Goal: Information Seeking & Learning: Learn about a topic

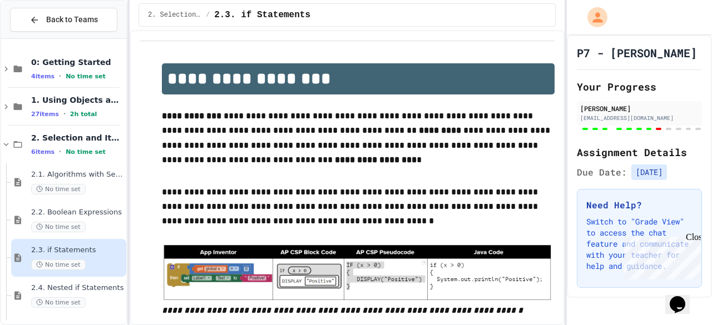
type input "**********"
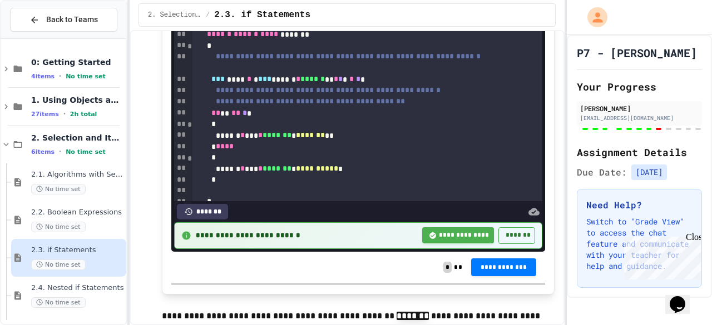
scroll to position [7822, 0]
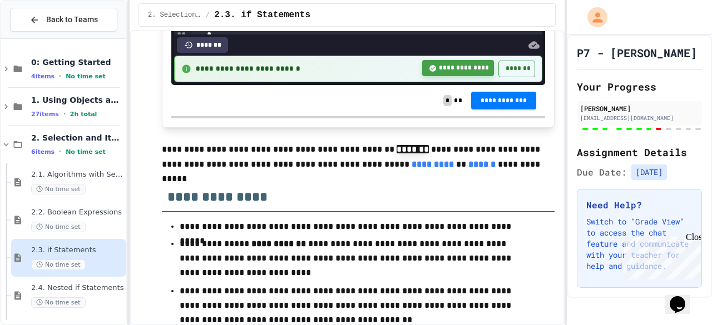
click at [432, 76] on button "**********" at bounding box center [458, 68] width 72 height 16
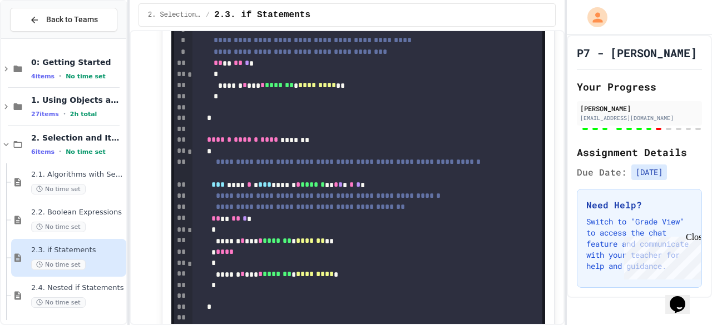
scroll to position [7544, 0]
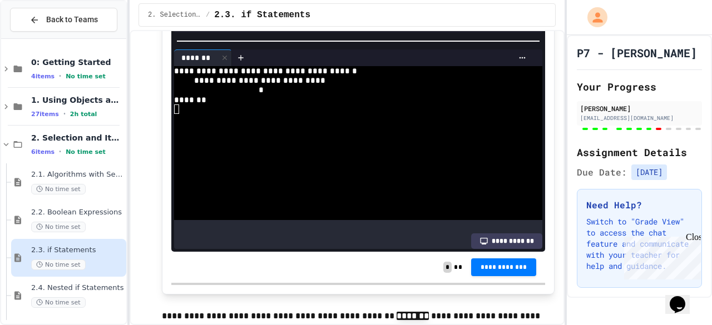
scroll to position [278, 0]
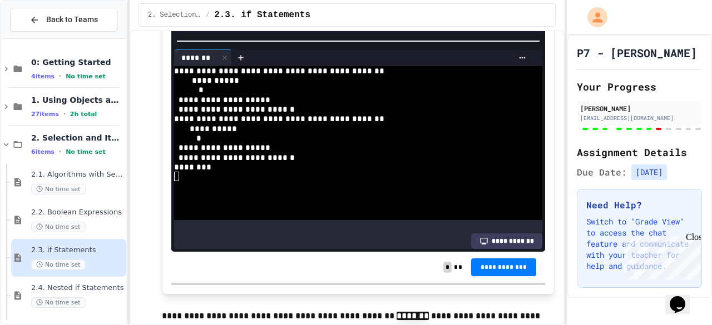
scroll to position [0, 0]
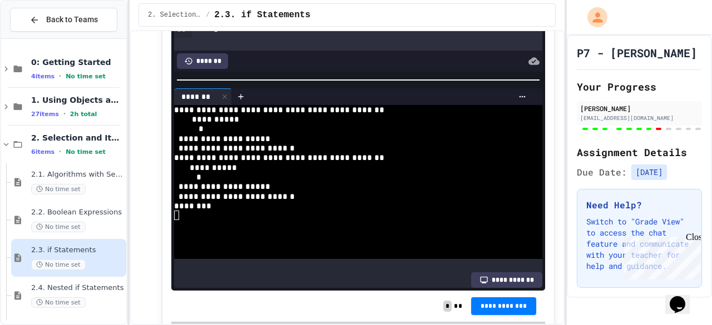
scroll to position [7599, 0]
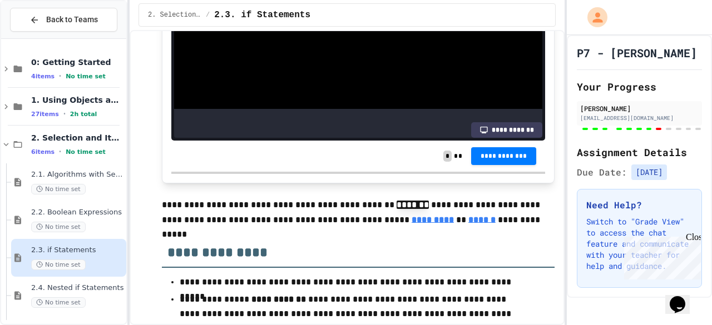
scroll to position [167, 0]
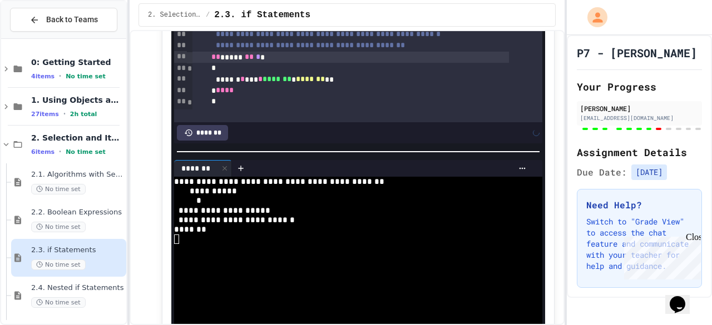
scroll to position [7544, 0]
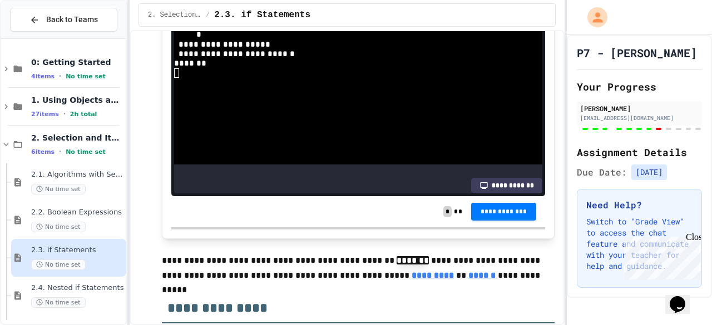
scroll to position [0, 0]
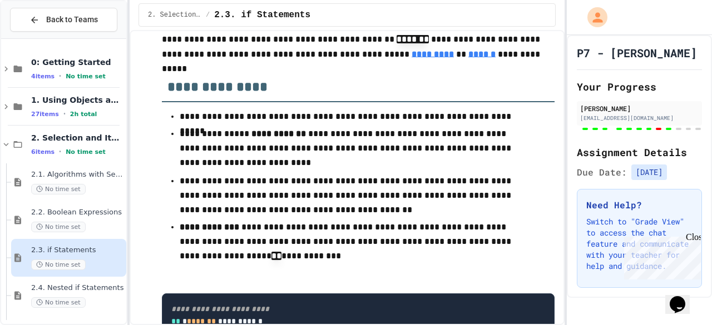
scroll to position [7944, 0]
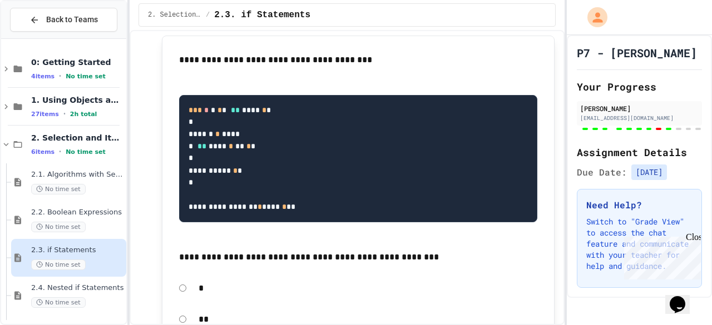
scroll to position [8945, 0]
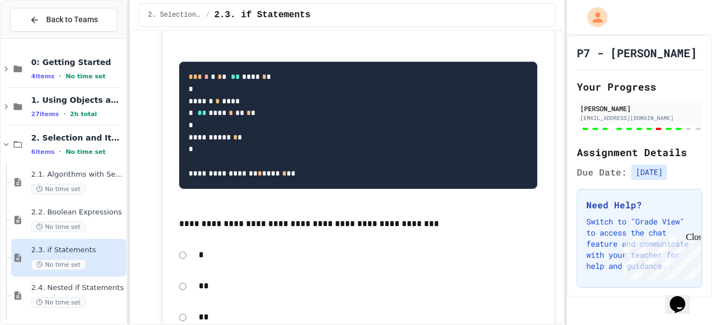
scroll to position [8969, 0]
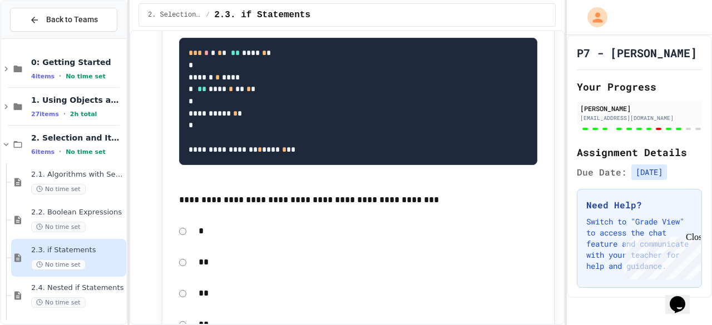
drag, startPoint x: 641, startPoint y: 101, endPoint x: 652, endPoint y: 93, distance: 13.1
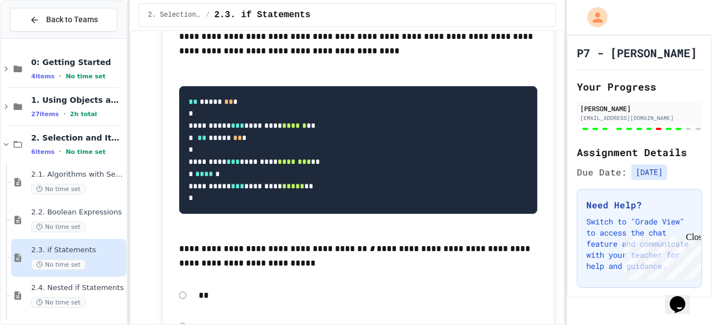
scroll to position [9470, 0]
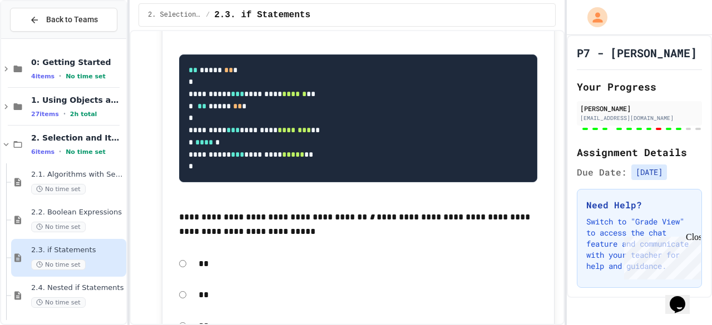
scroll to position [9493, 0]
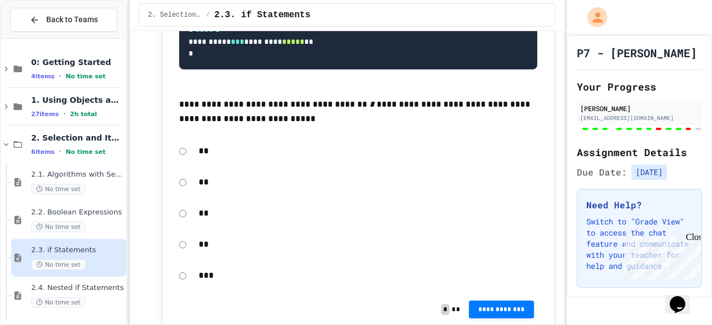
scroll to position [9604, 0]
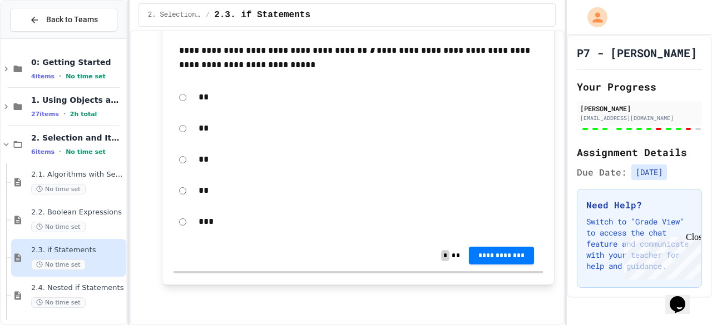
scroll to position [10071, 0]
click at [498, 252] on span "**********" at bounding box center [502, 254] width 48 height 9
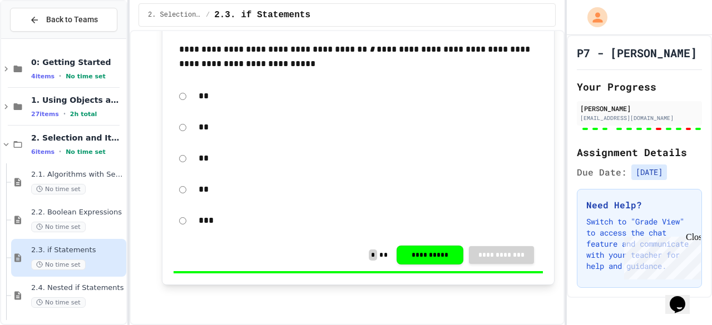
click at [87, 288] on span "2.4. Nested if Statements" at bounding box center [77, 288] width 93 height 9
